Goal: Task Accomplishment & Management: Use online tool/utility

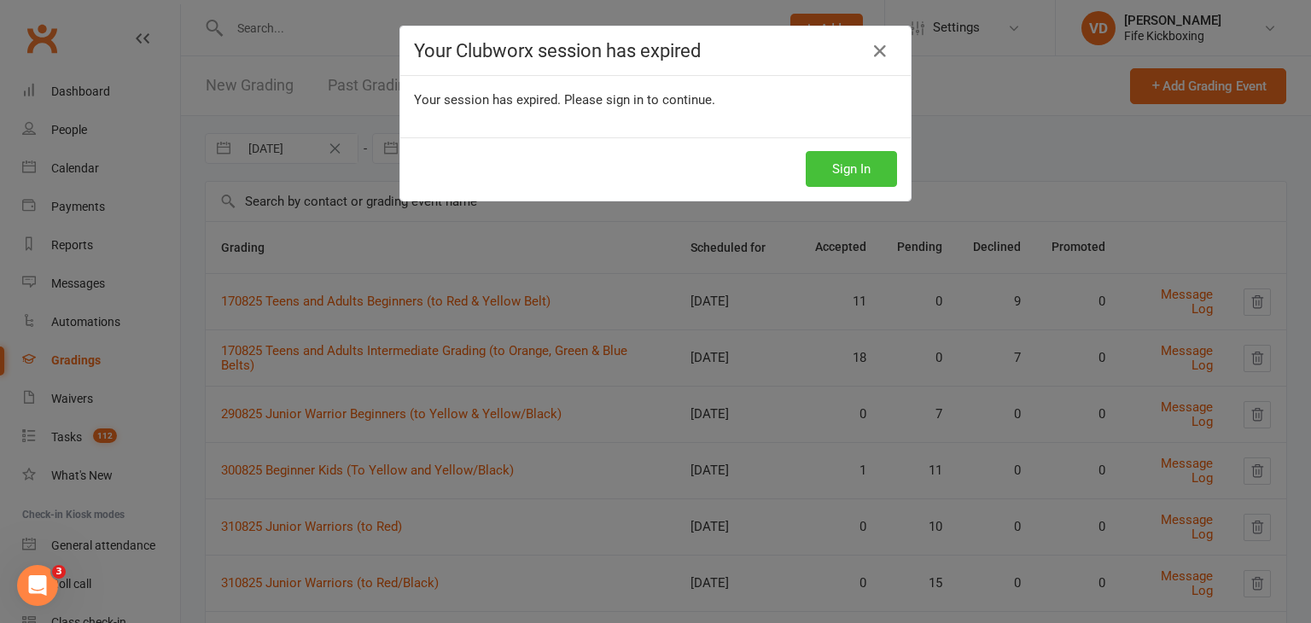
click at [842, 183] on button "Sign In" at bounding box center [851, 169] width 91 height 36
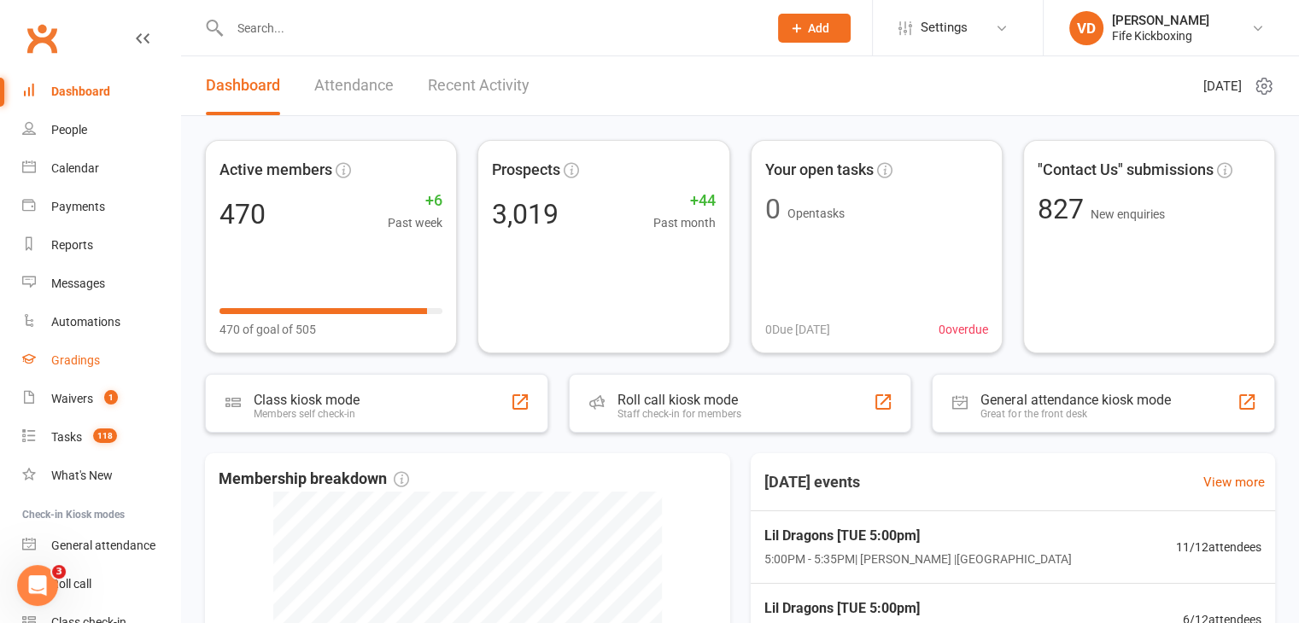
click at [81, 359] on div "Gradings" at bounding box center [75, 360] width 49 height 14
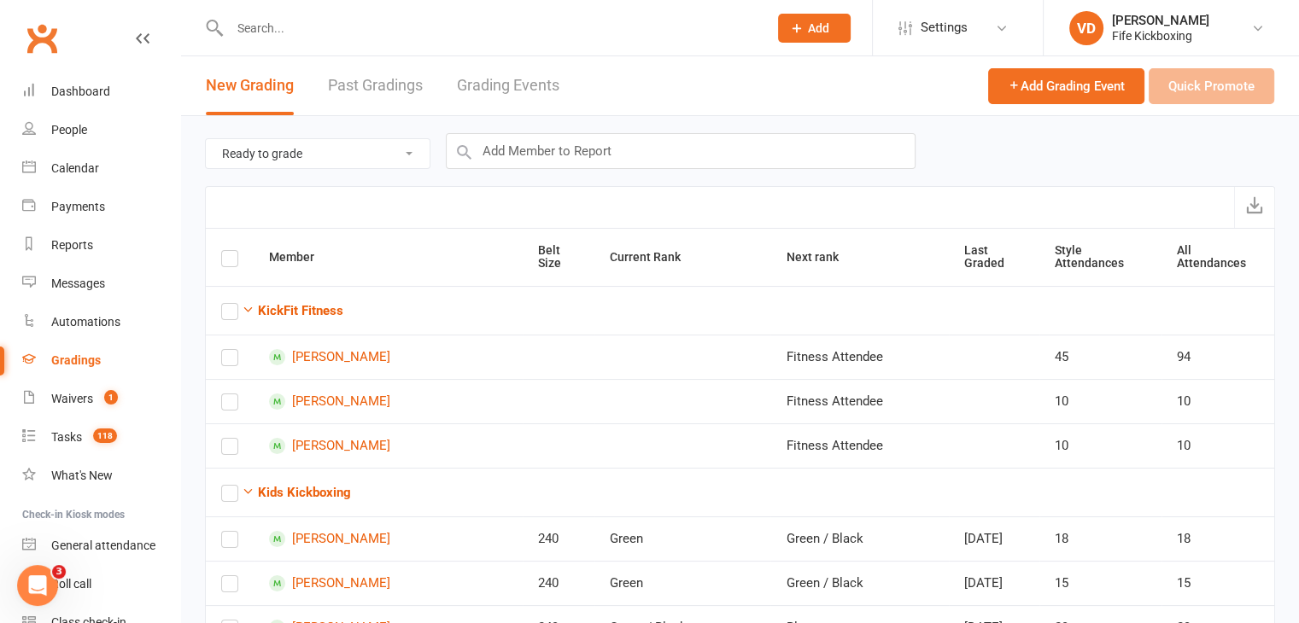
click at [517, 83] on link "Grading Events" at bounding box center [508, 85] width 102 height 59
